Goal: Find specific page/section: Find specific page/section

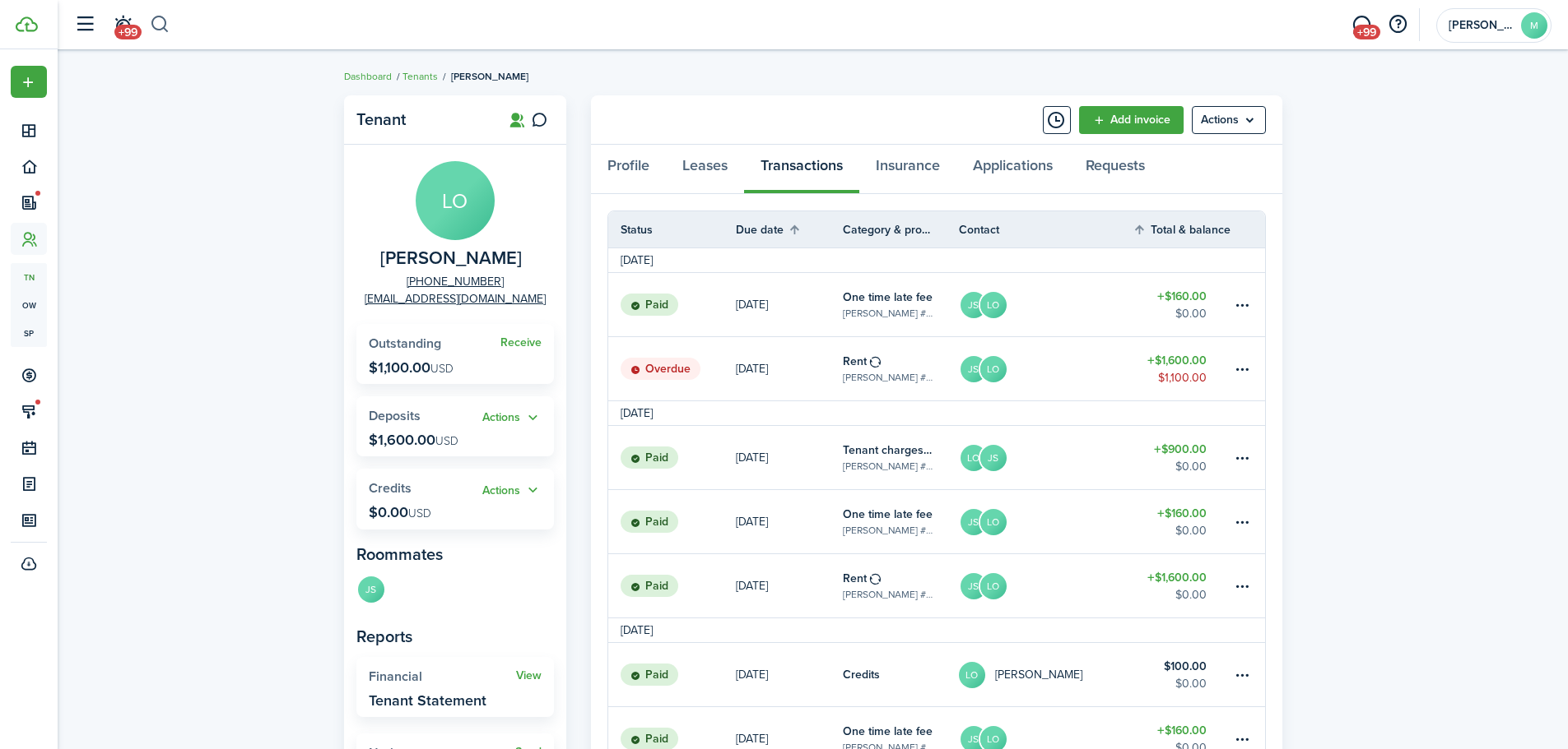
click at [166, 21] on button "button" at bounding box center [160, 24] width 20 height 28
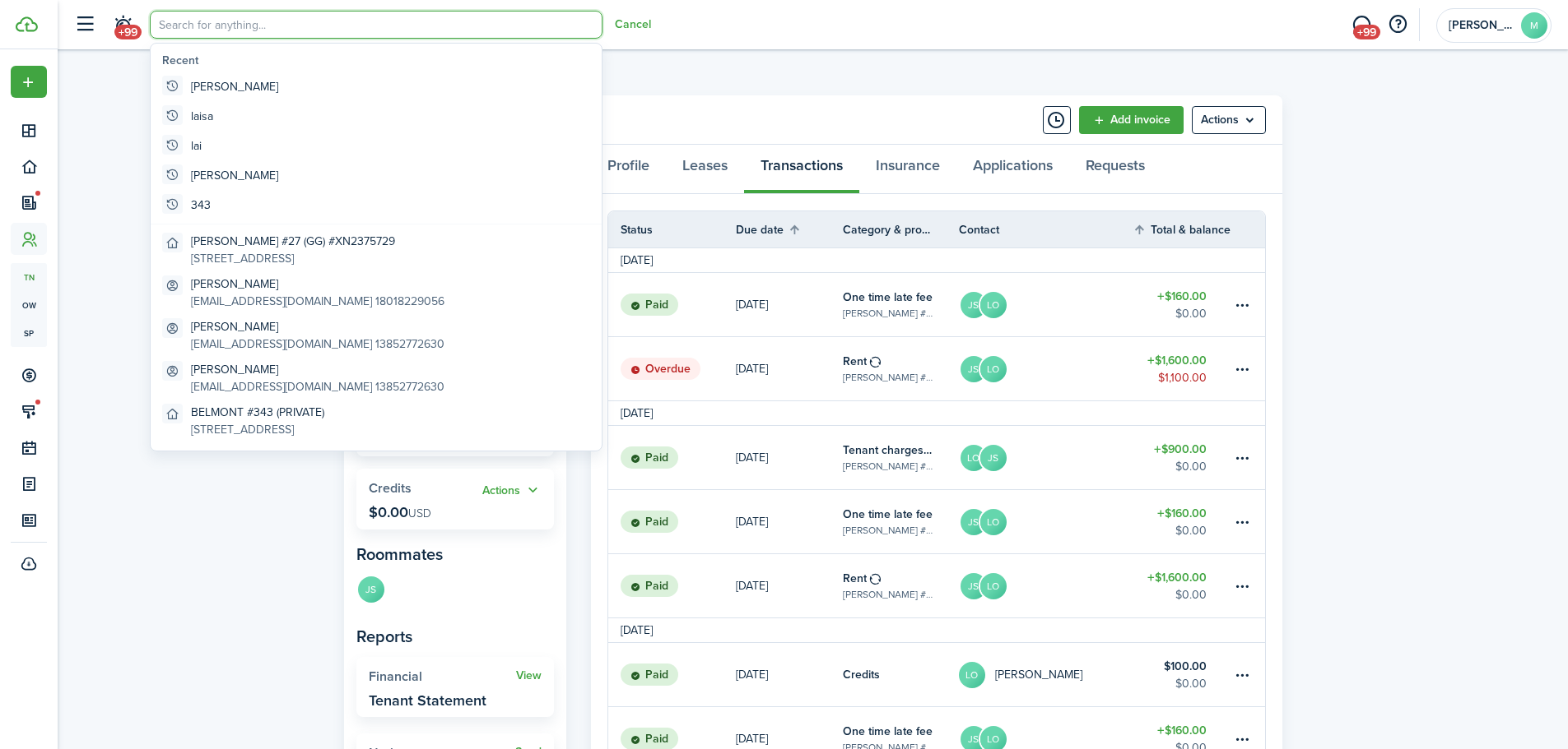
click at [168, 20] on input "search" at bounding box center [377, 24] width 453 height 28
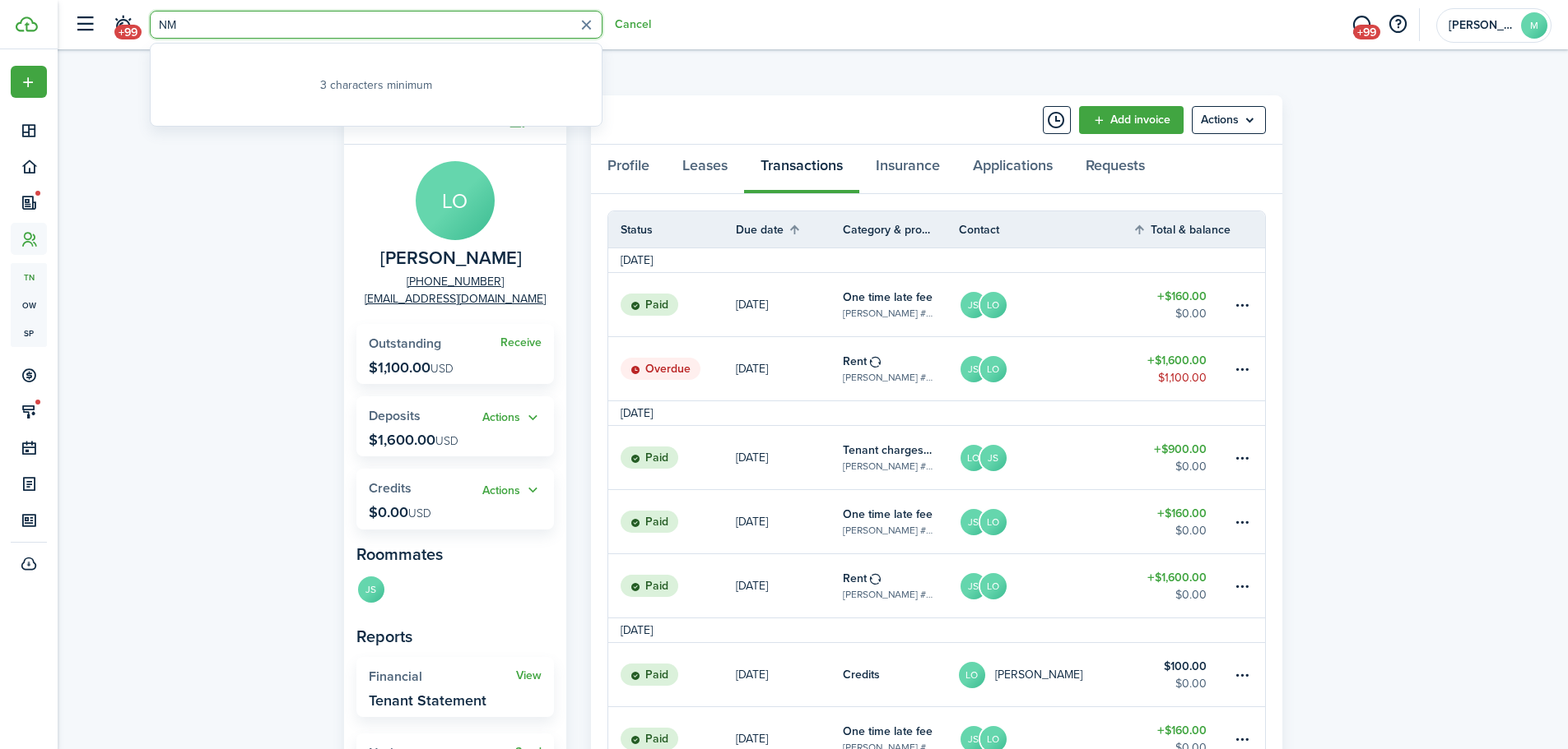
type input "N"
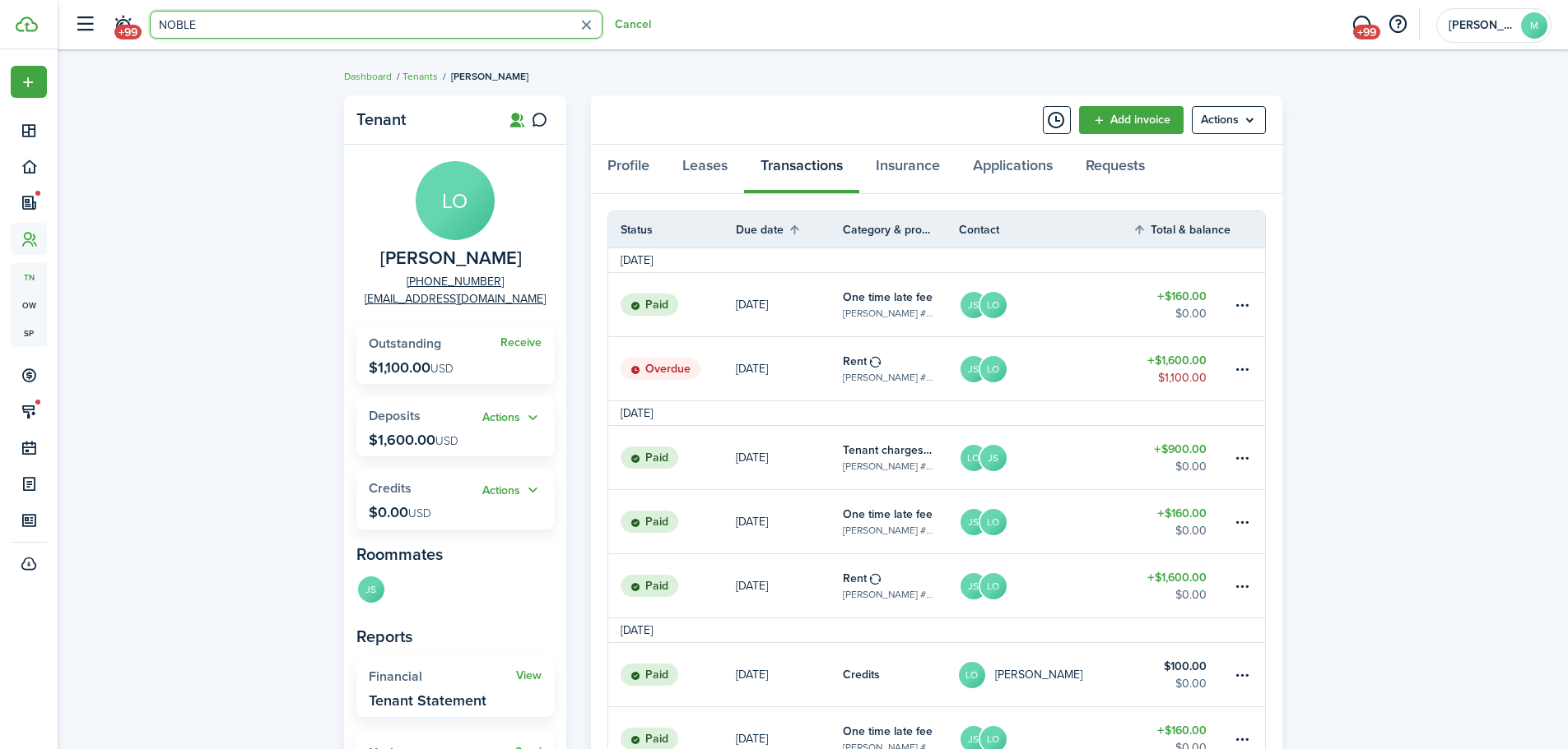
type input "NOBLE"
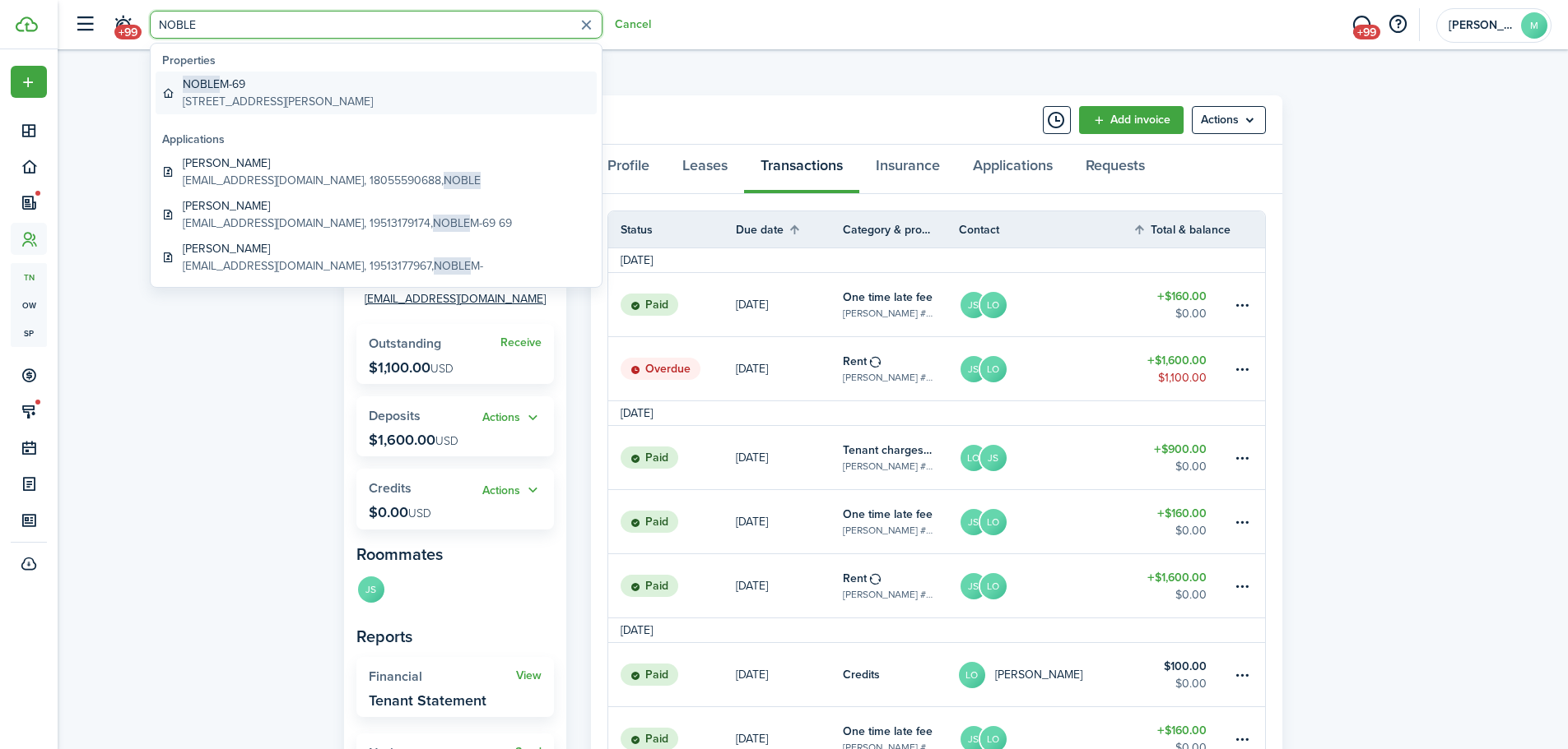
click at [233, 93] on global-search-item-description "[STREET_ADDRESS][PERSON_NAME]" at bounding box center [277, 101] width 190 height 18
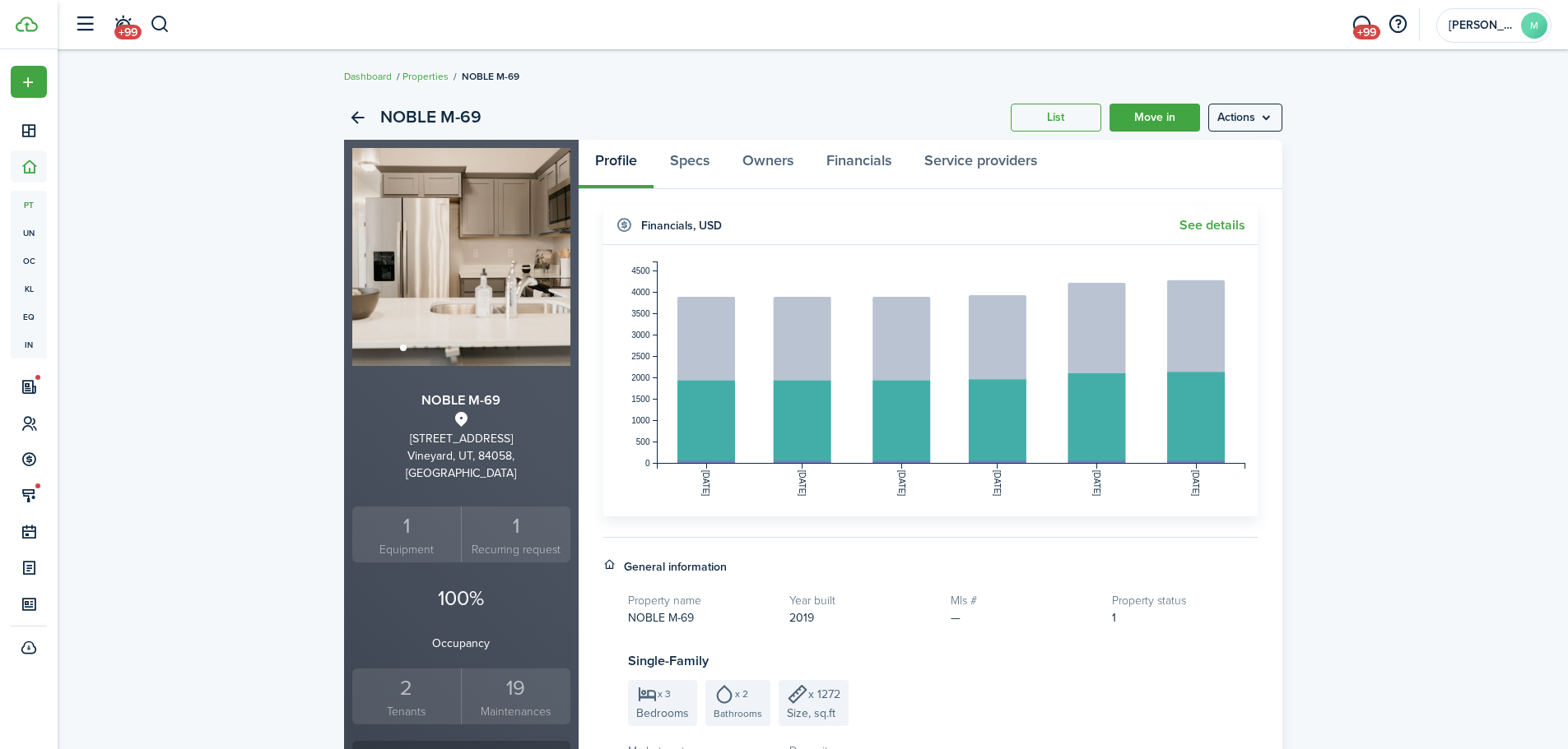
click at [415, 681] on div "2" at bounding box center [407, 689] width 101 height 31
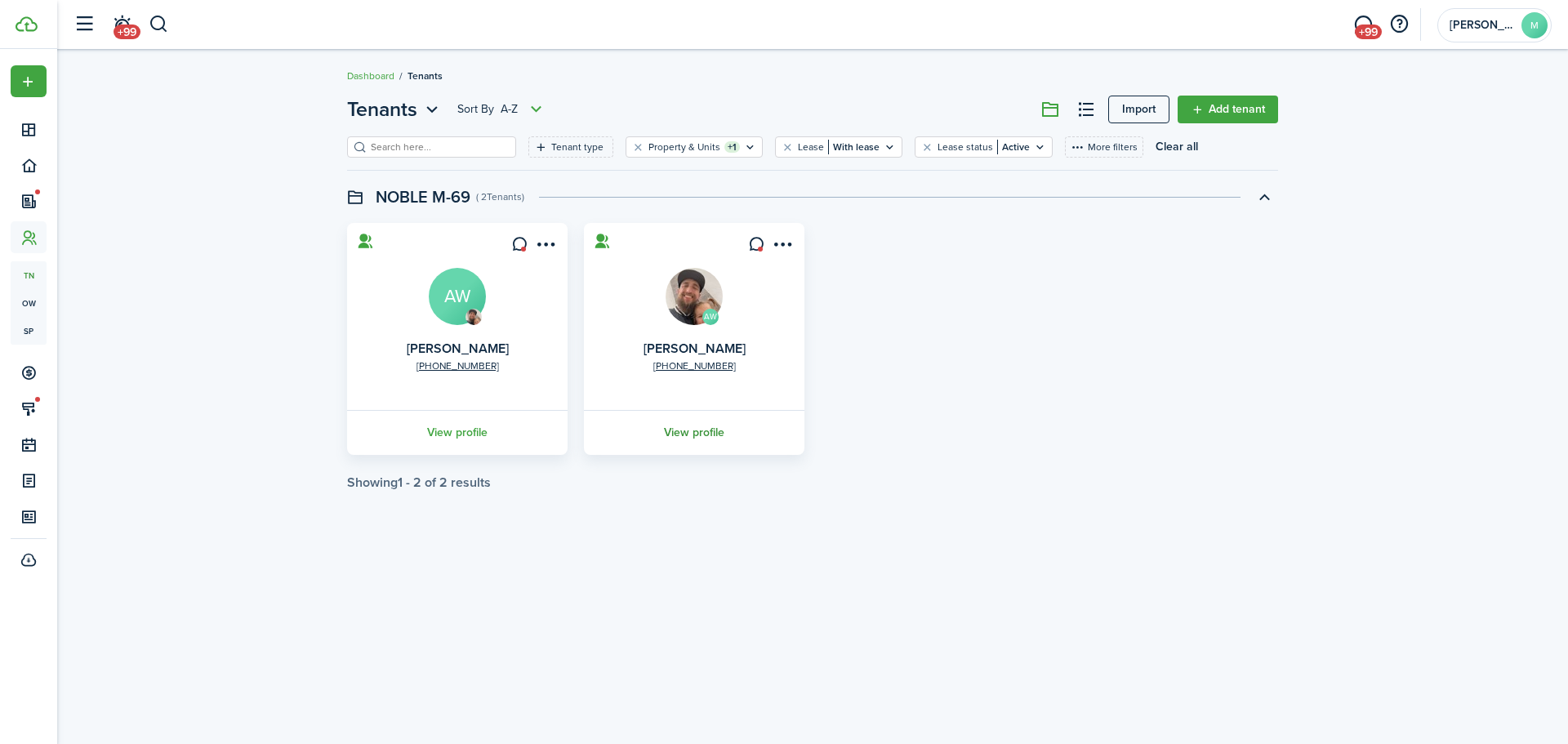
click at [682, 425] on link "View profile" at bounding box center [694, 432] width 226 height 45
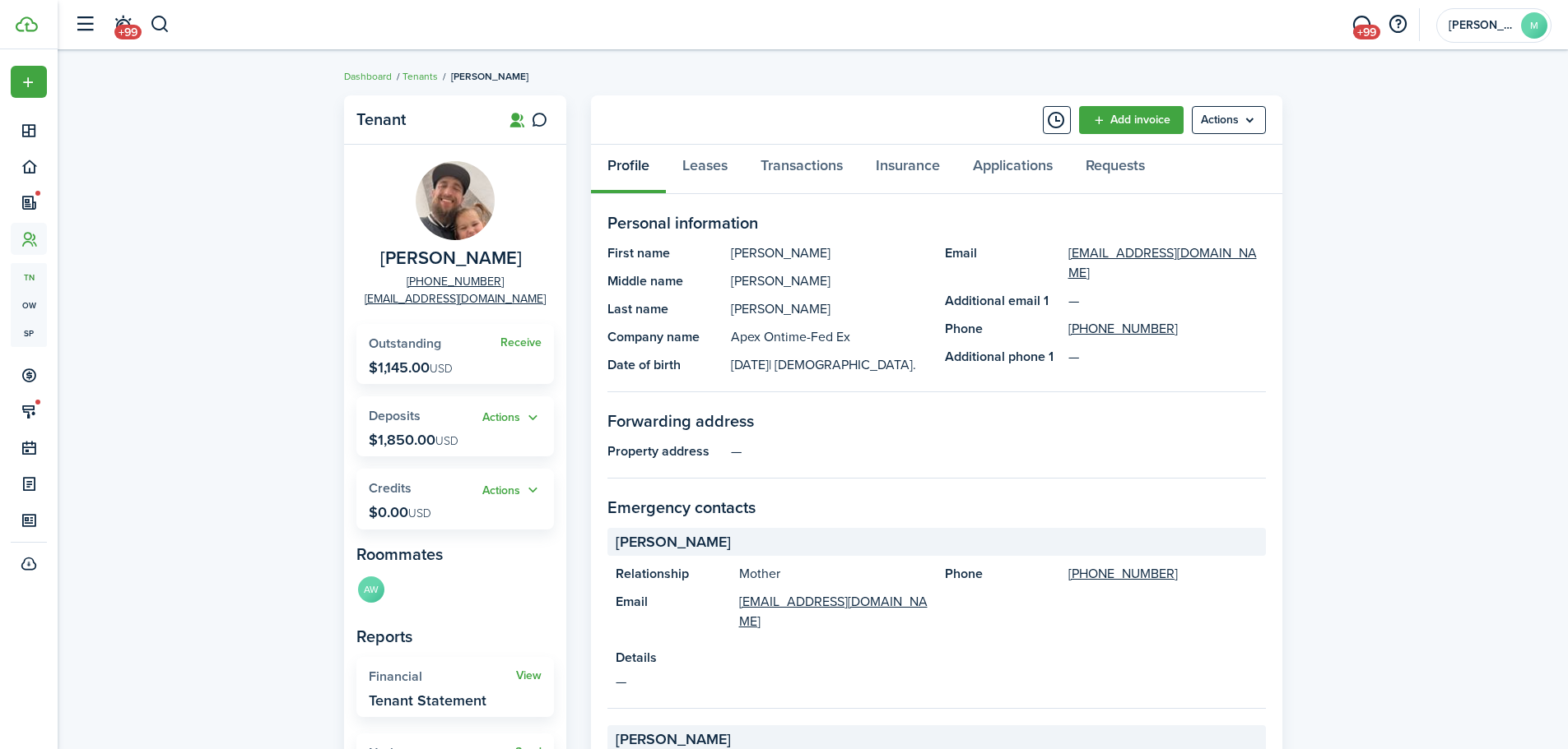
drag, startPoint x: 432, startPoint y: 365, endPoint x: 375, endPoint y: 371, distance: 57.3
click at [378, 370] on p "$1,145.00 USD" at bounding box center [411, 368] width 84 height 17
click at [808, 175] on link "Transactions" at bounding box center [802, 169] width 115 height 50
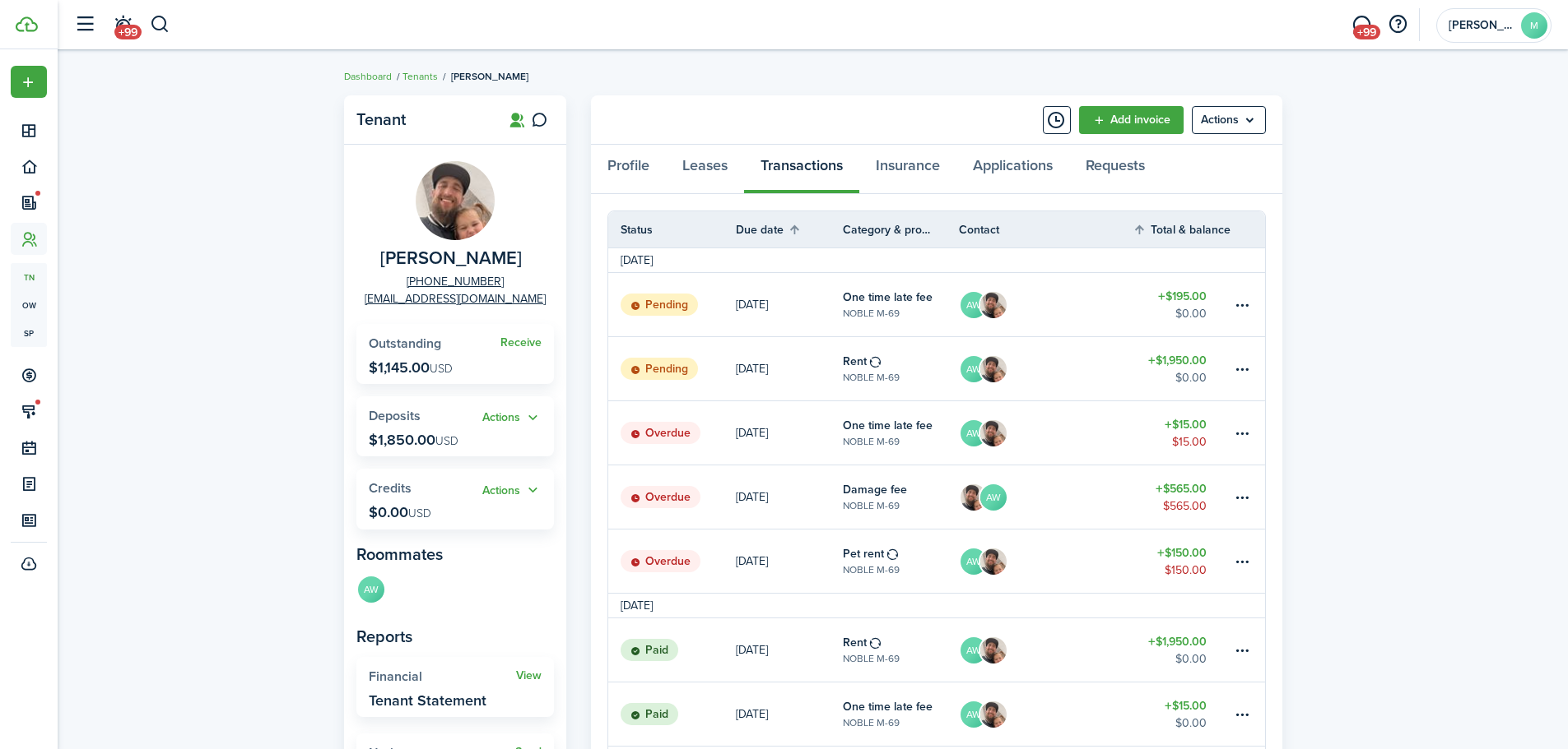
click at [1080, 372] on link "AW" at bounding box center [1046, 369] width 175 height 63
click at [722, 299] on link "Pending" at bounding box center [671, 304] width 128 height 63
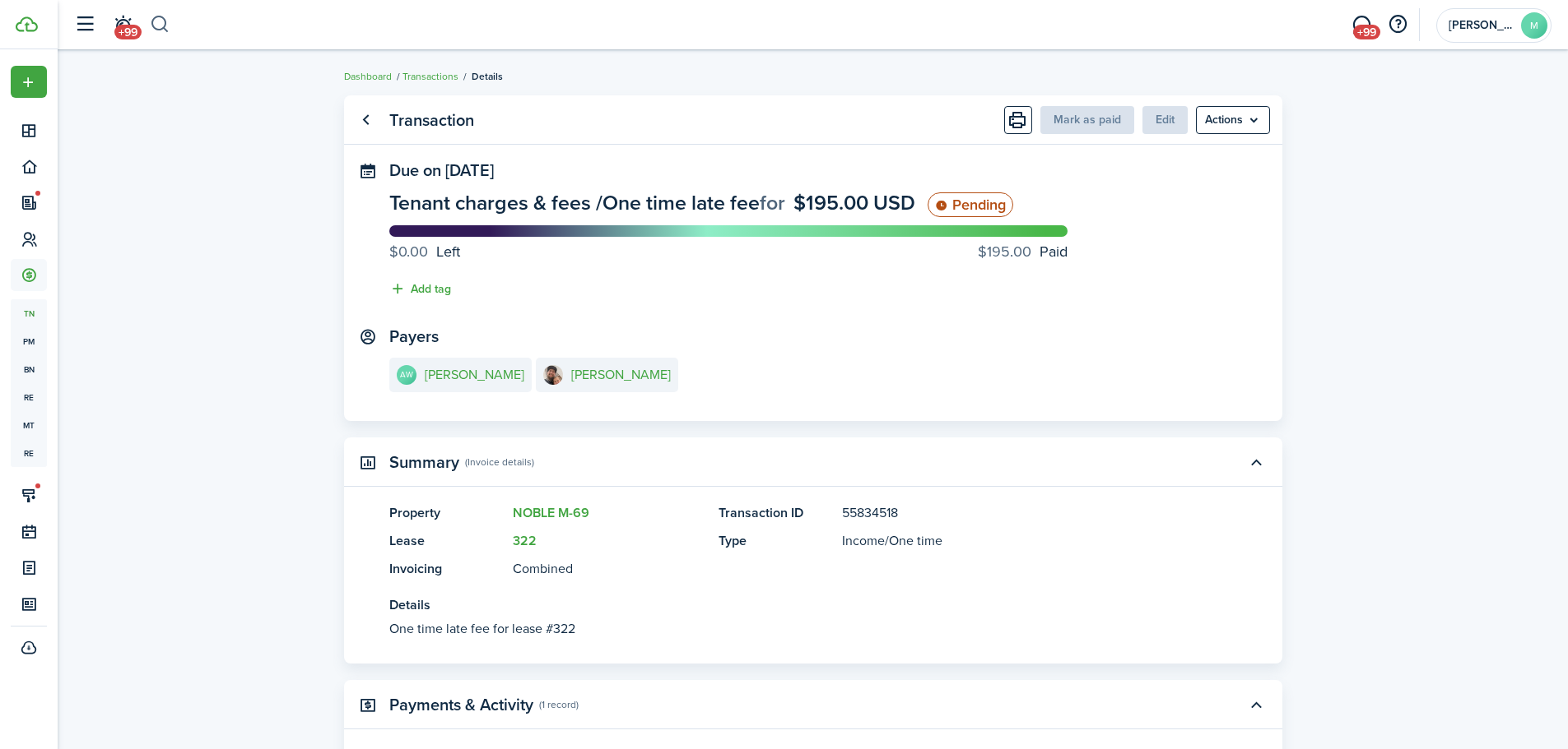
click at [162, 20] on button "button" at bounding box center [160, 24] width 20 height 28
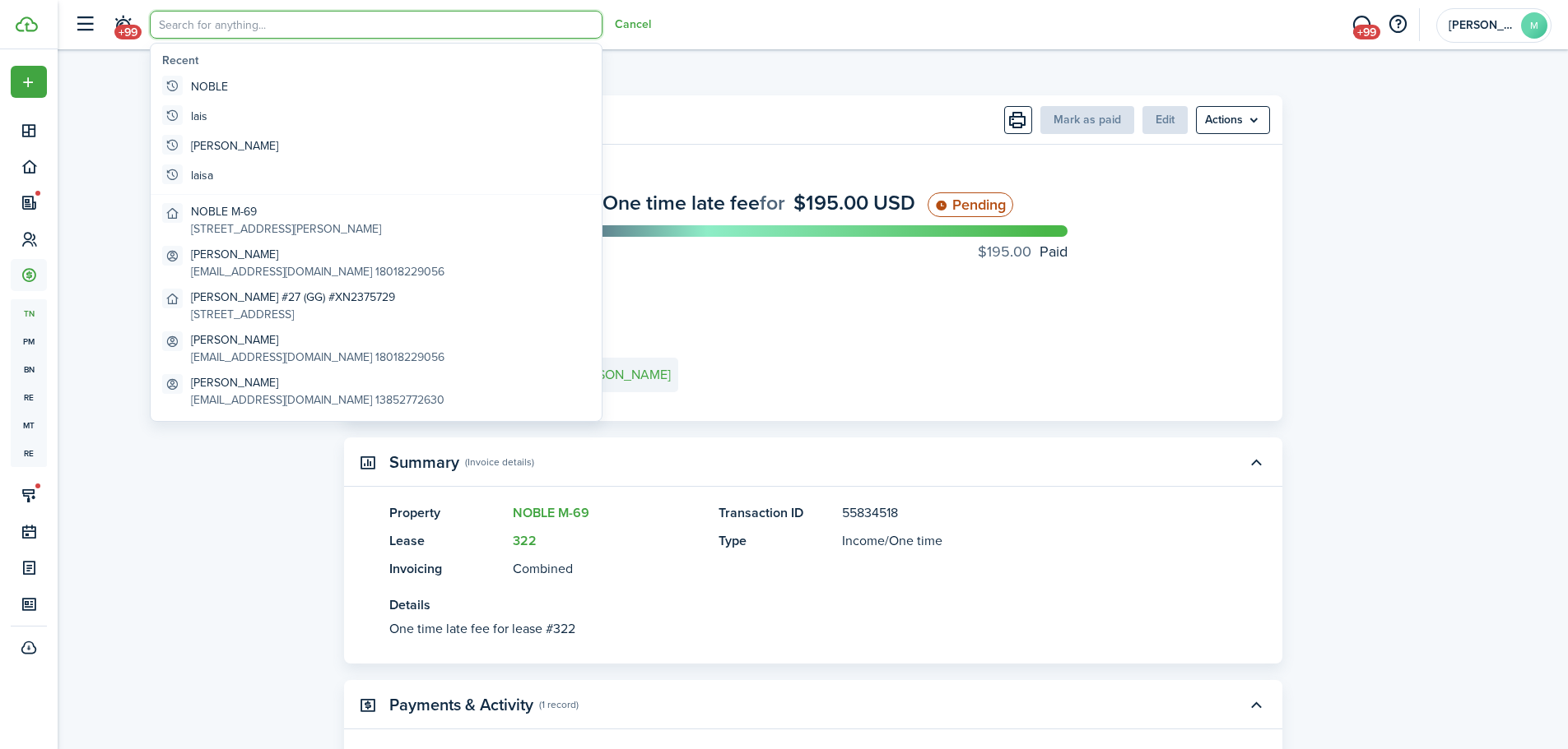
click at [178, 20] on input "search" at bounding box center [377, 24] width 453 height 28
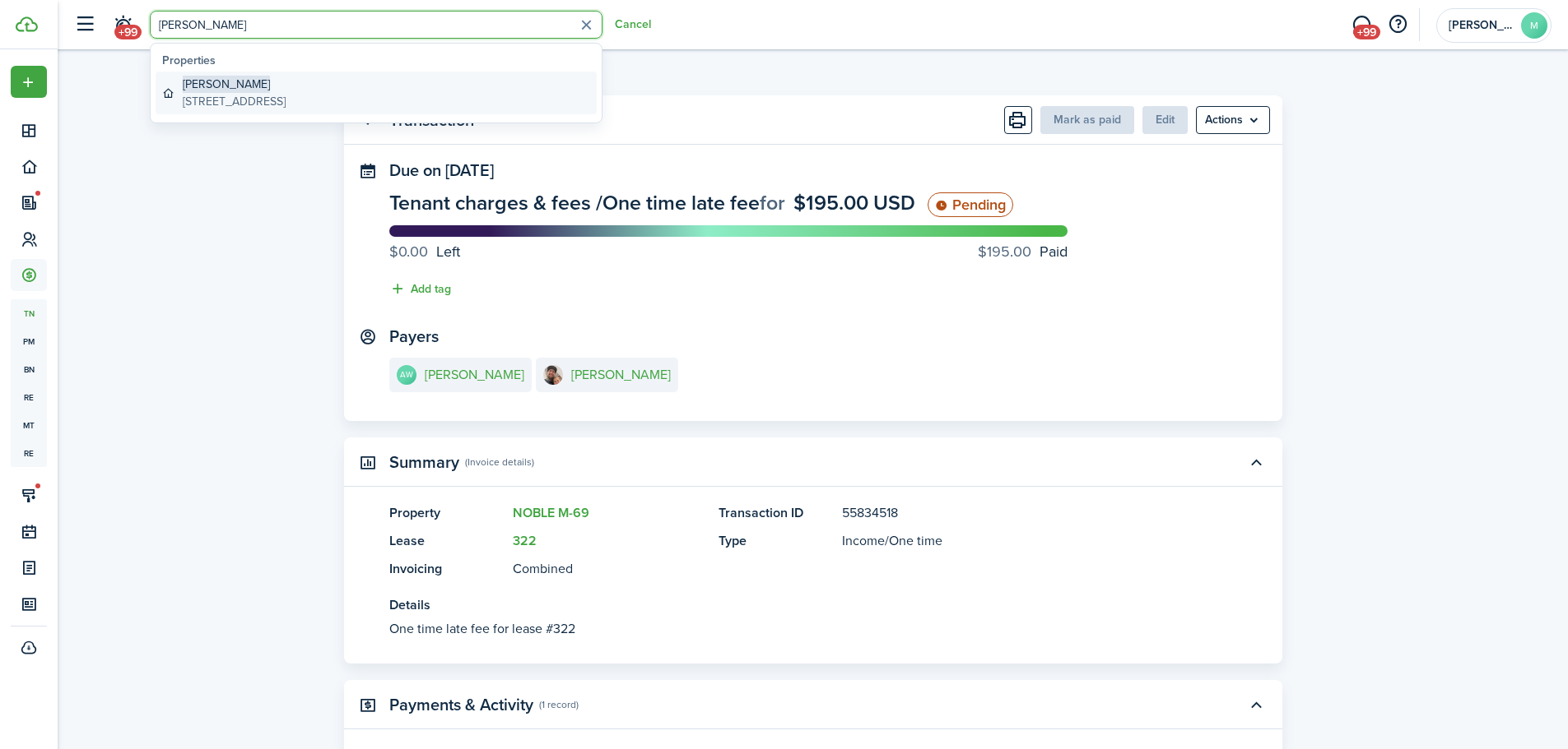
type input "[PERSON_NAME]"
click at [232, 76] on global-search-item-title "[PERSON_NAME]" at bounding box center [233, 85] width 102 height 18
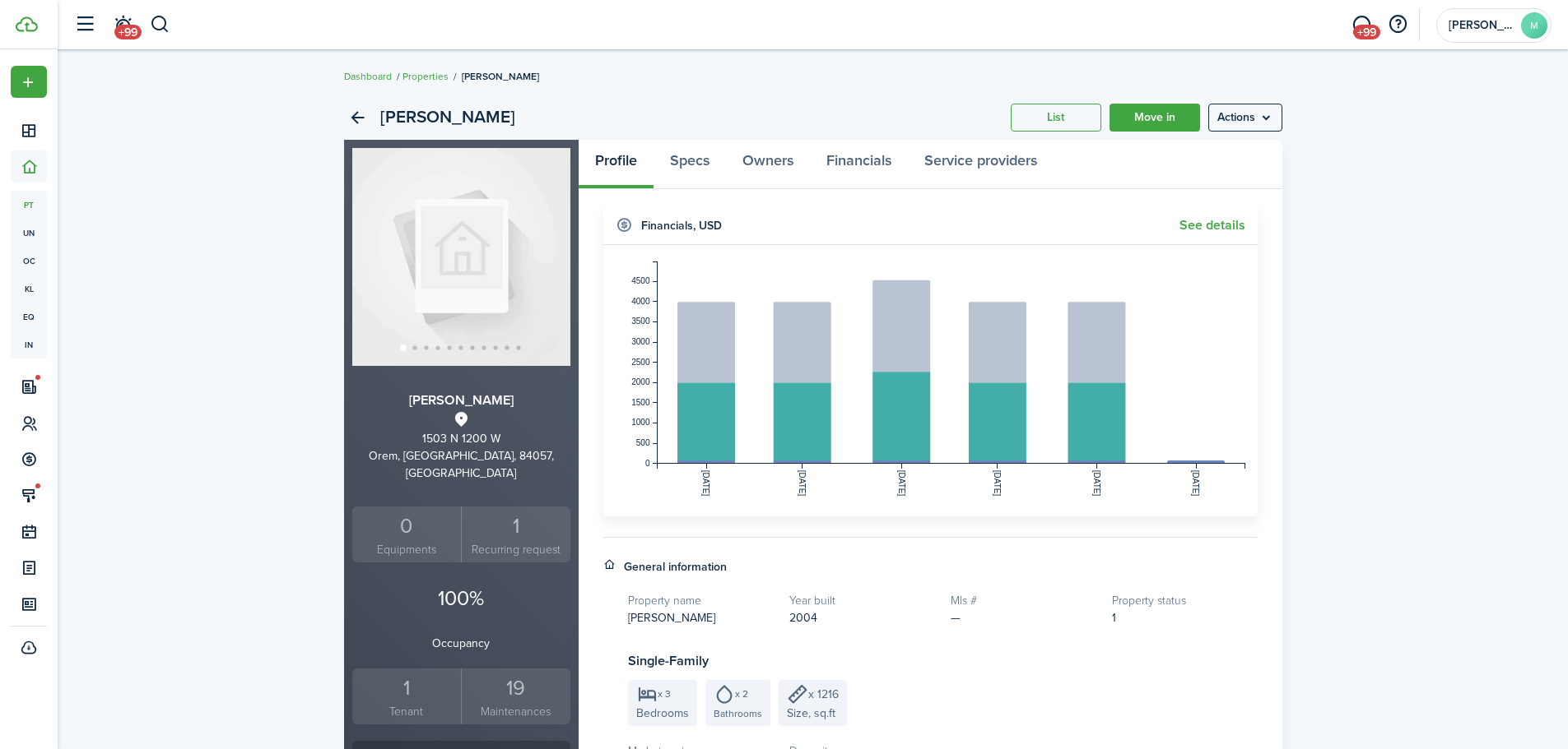
click at [405, 673] on div "1" at bounding box center [407, 689] width 101 height 31
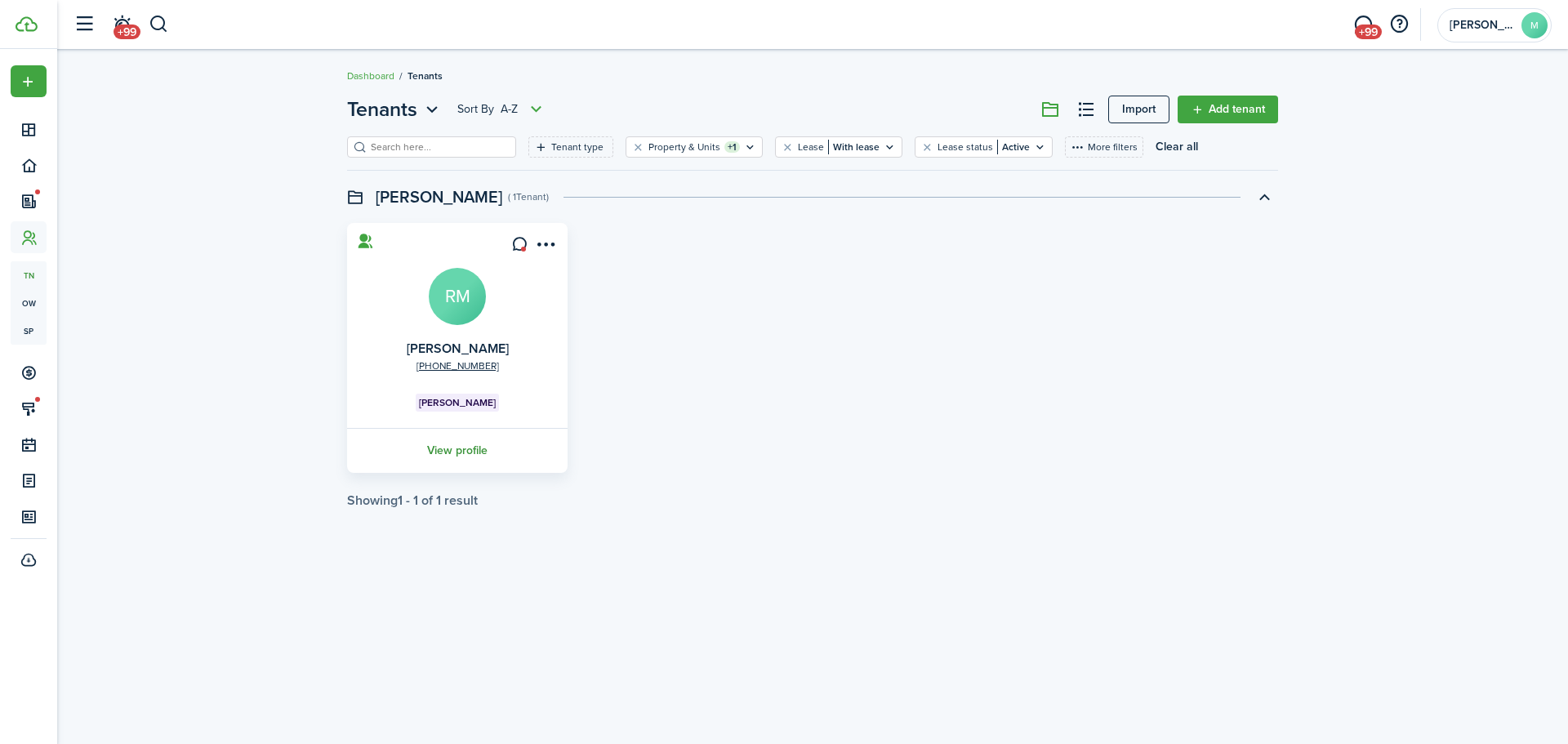
click at [429, 457] on link "View profile" at bounding box center [457, 450] width 226 height 45
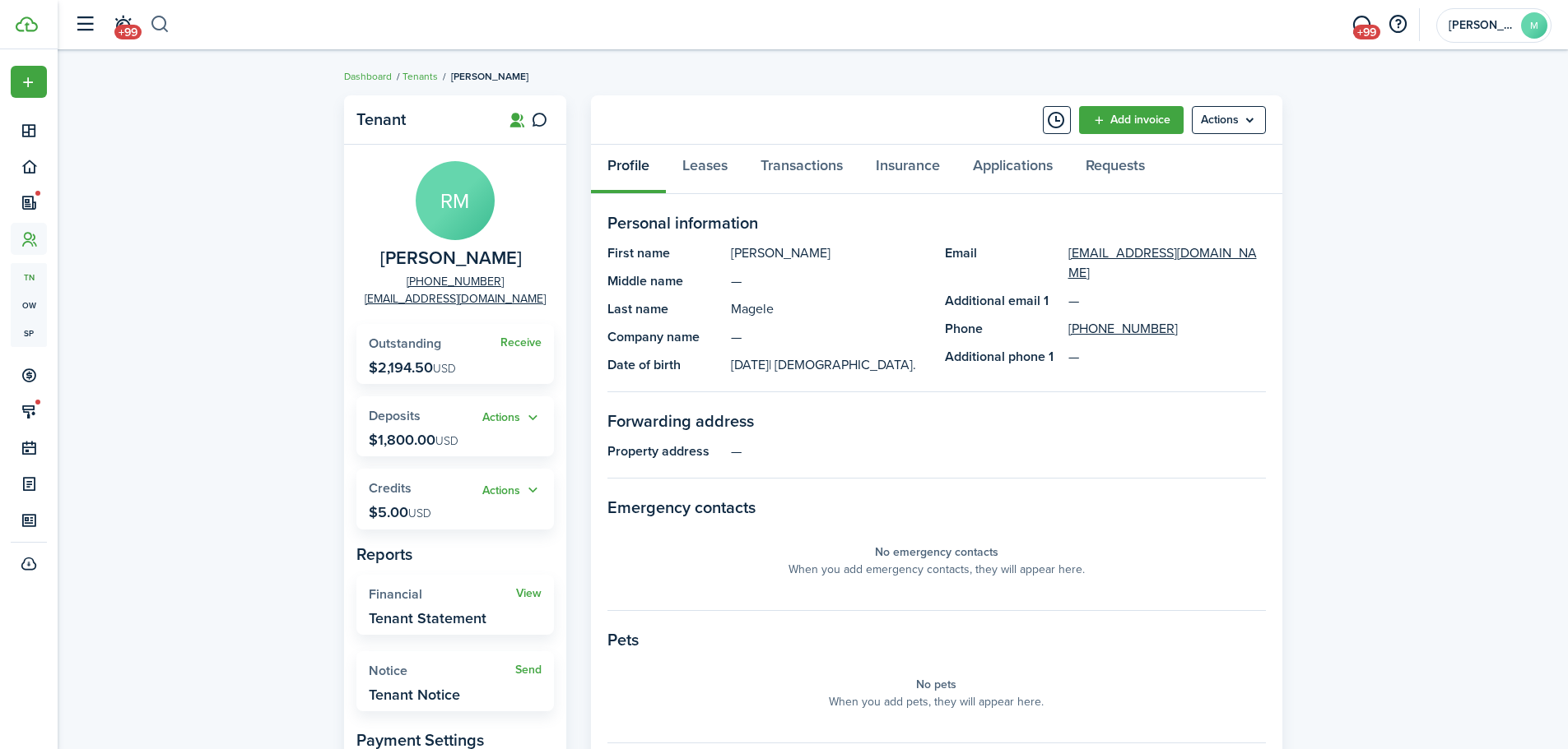
click at [155, 25] on button "button" at bounding box center [160, 24] width 20 height 28
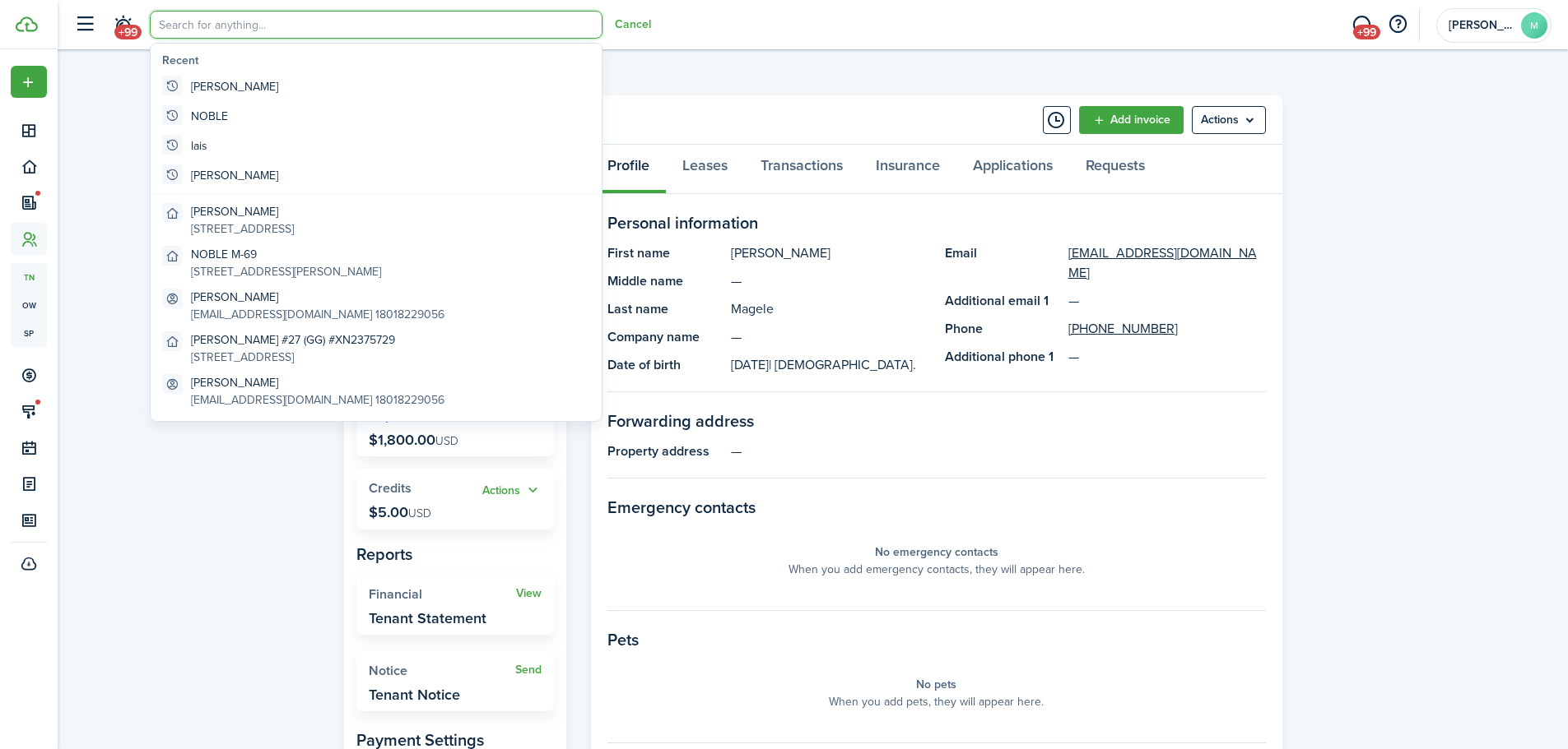
click at [221, 22] on input "search" at bounding box center [377, 24] width 453 height 28
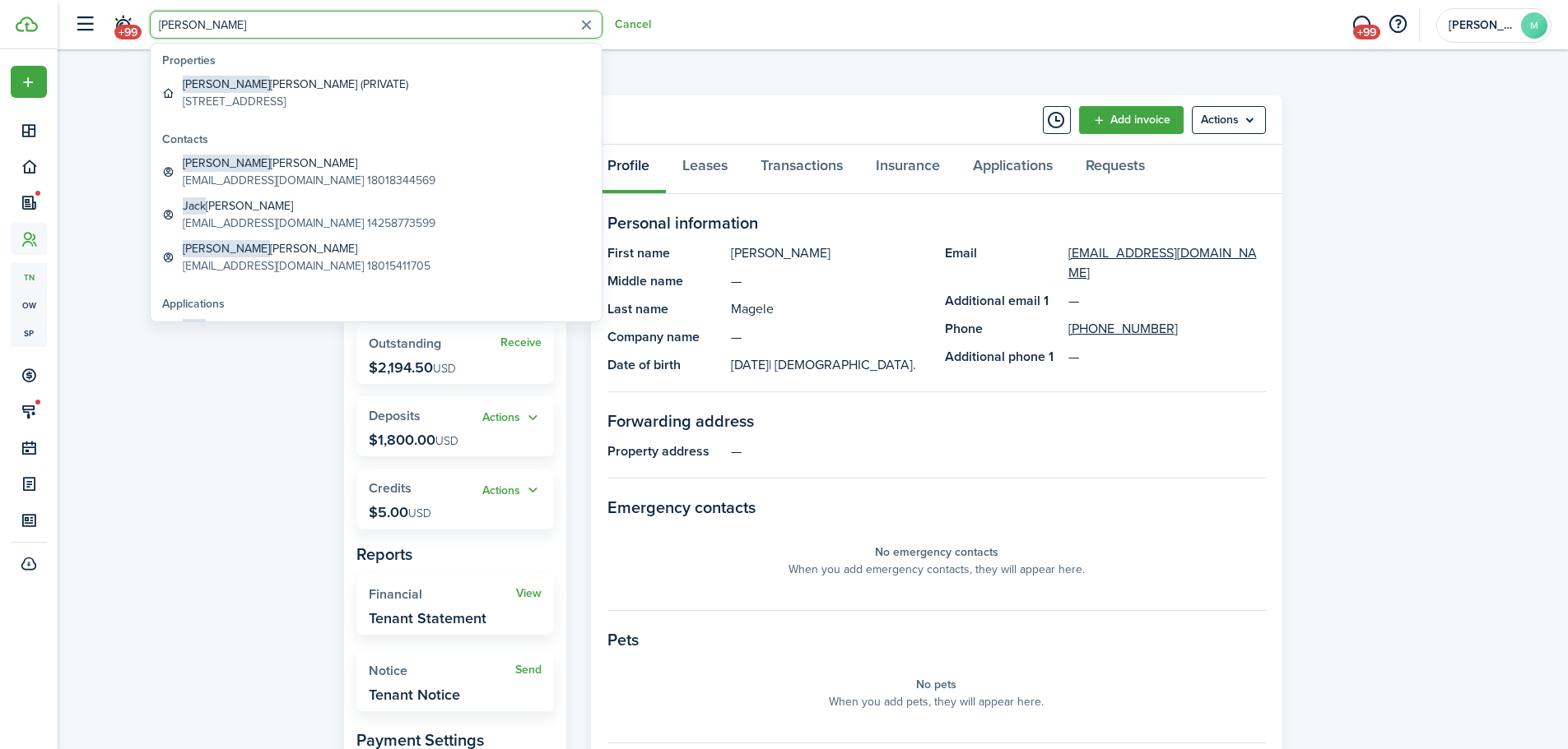
type input "[PERSON_NAME]"
click at [238, 92] on global-search-item-title "[PERSON_NAME] (PRIVATE)" at bounding box center [295, 85] width 225 height 18
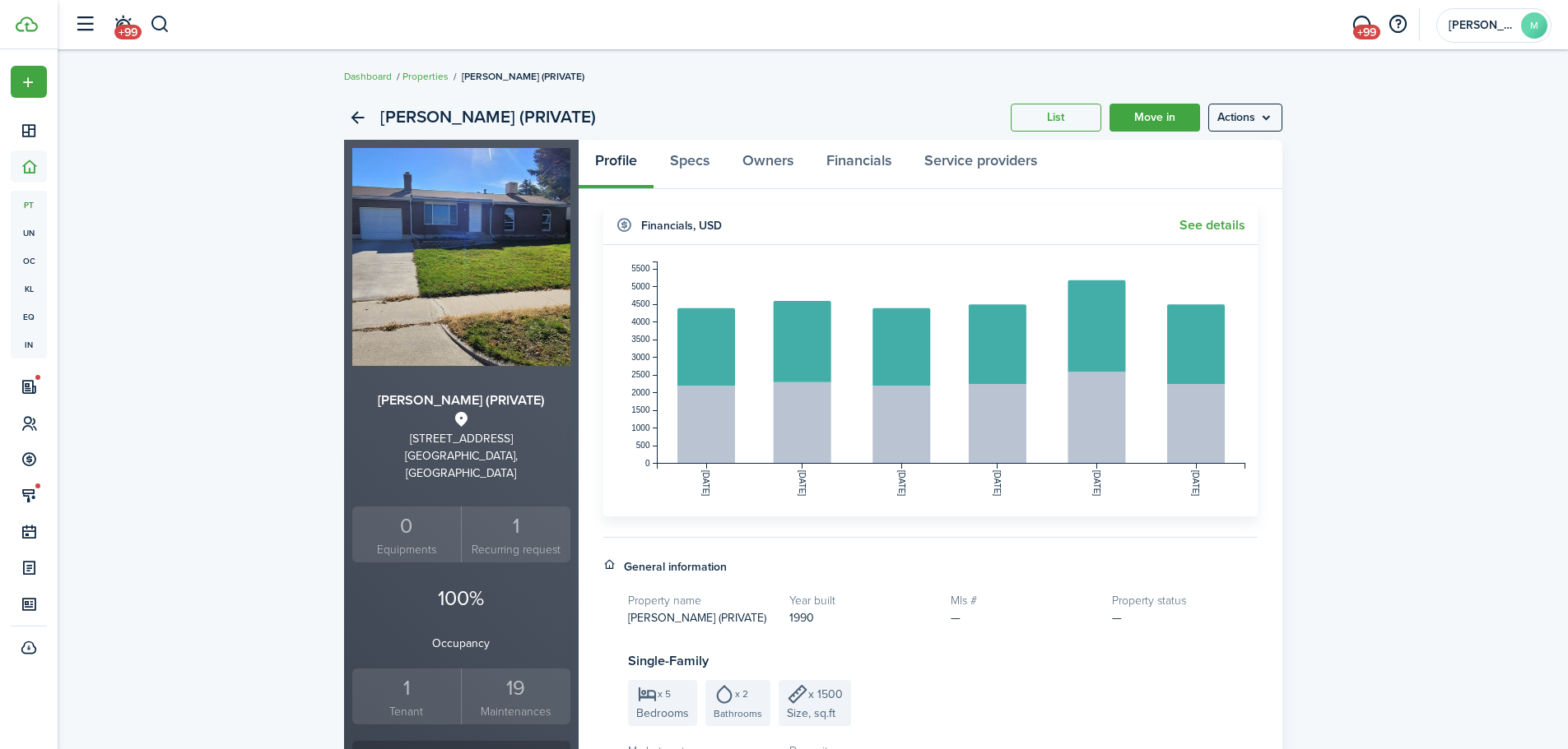
click at [424, 673] on div "1" at bounding box center [407, 689] width 101 height 31
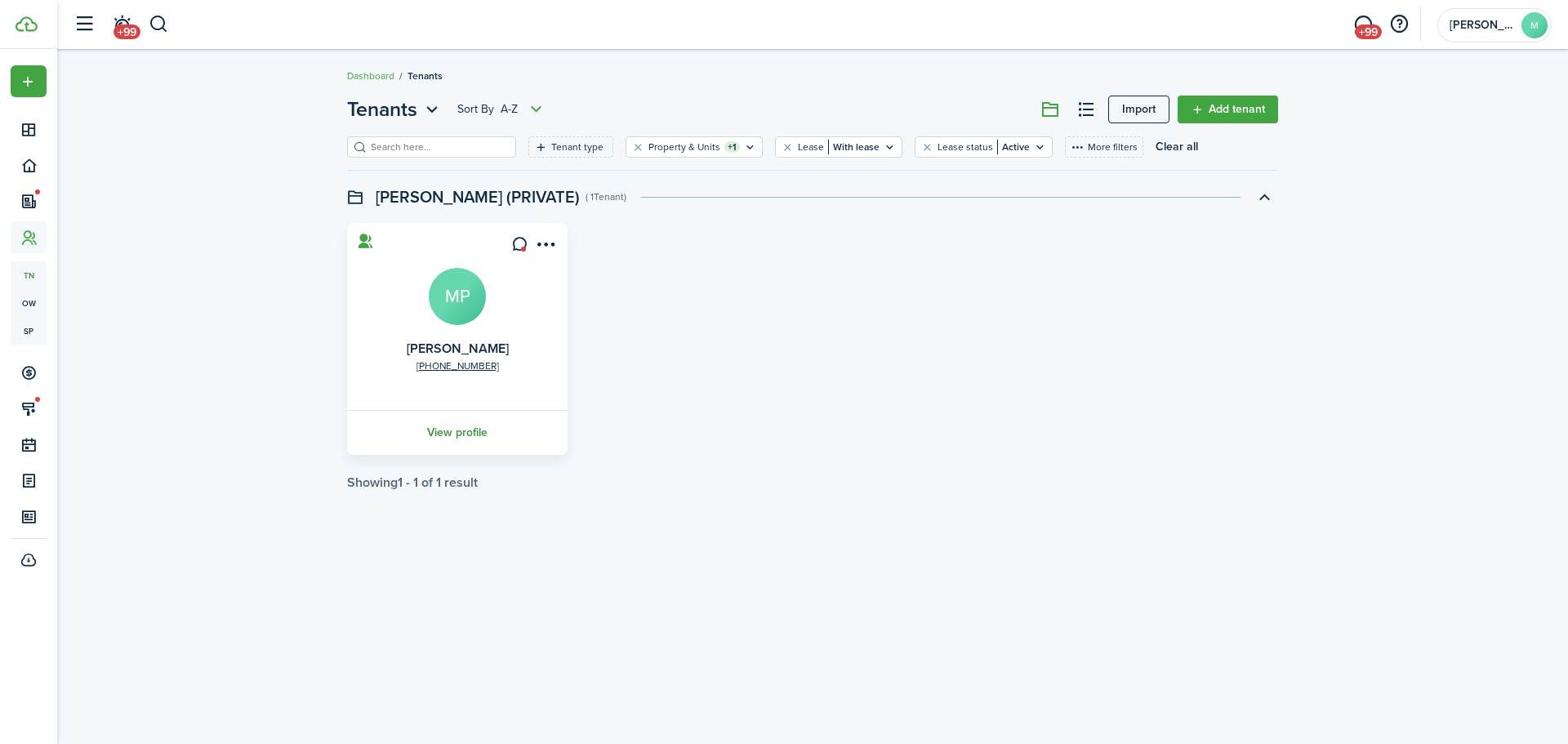
click at [457, 438] on link "View profile" at bounding box center [457, 432] width 226 height 45
